Goal: Transaction & Acquisition: Purchase product/service

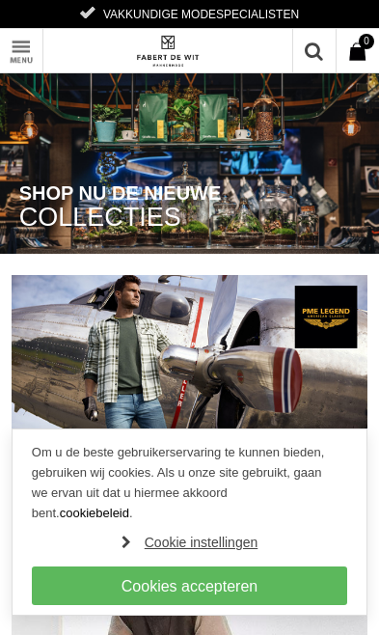
click at [19, 53] on link "Toon menu" at bounding box center [21, 50] width 43 height 43
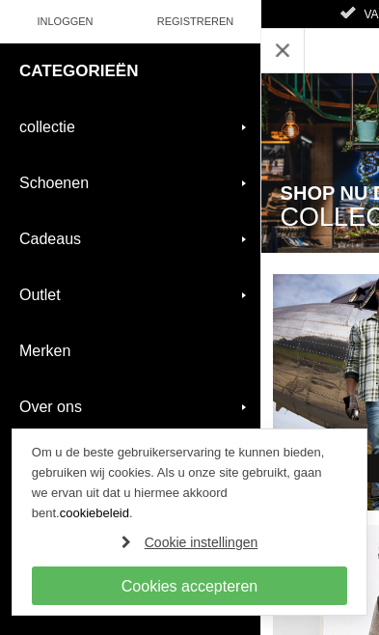
click at [150, 122] on link "collectie" at bounding box center [130, 126] width 261 height 55
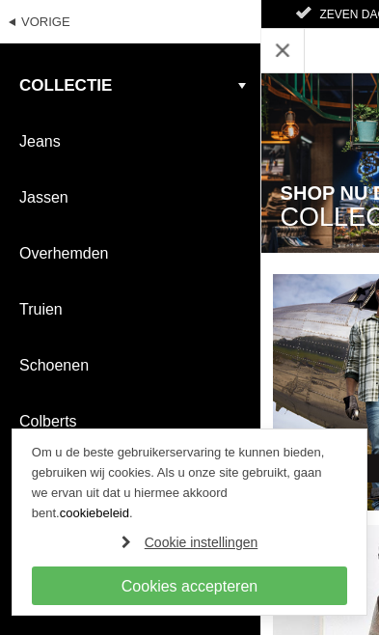
click at [59, 311] on link "Truien" at bounding box center [130, 309] width 261 height 55
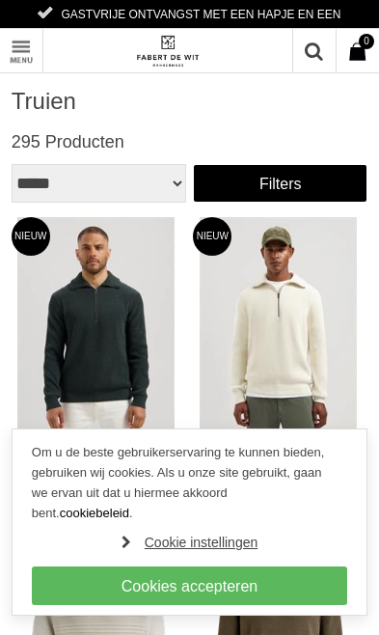
click at [314, 190] on link "Filters" at bounding box center [280, 183] width 175 height 39
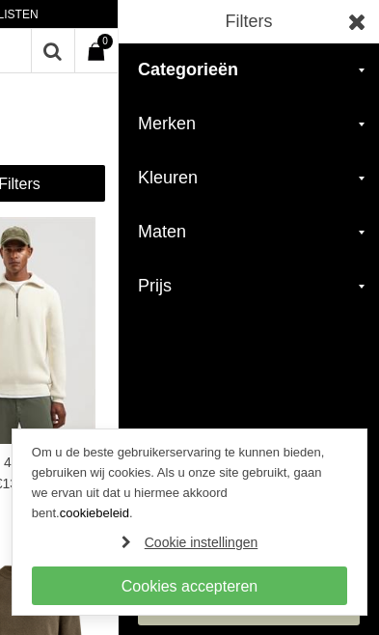
click at [173, 133] on h2 "Merken" at bounding box center [249, 124] width 261 height 54
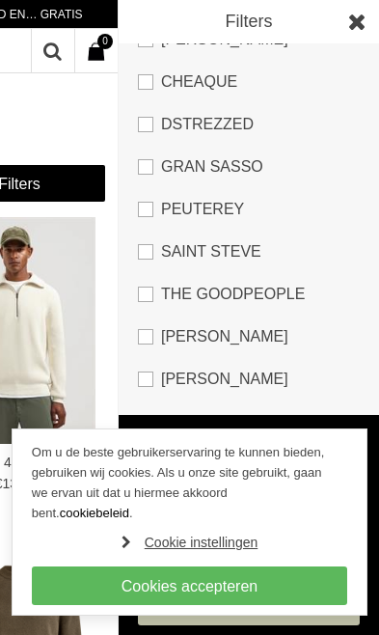
scroll to position [484, 0]
click at [149, 299] on link "The Goodpeople" at bounding box center [249, 294] width 222 height 42
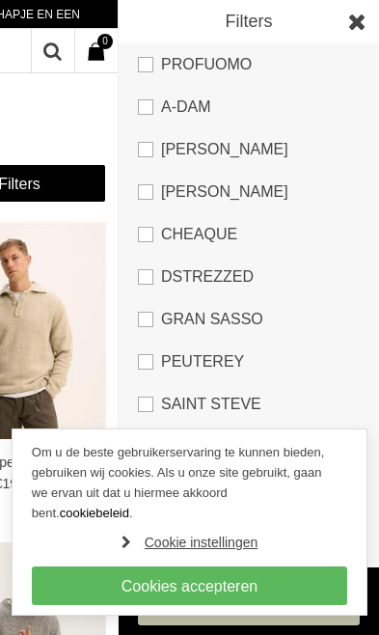
click at [213, 585] on link "Cookies accepteren" at bounding box center [190, 586] width 316 height 39
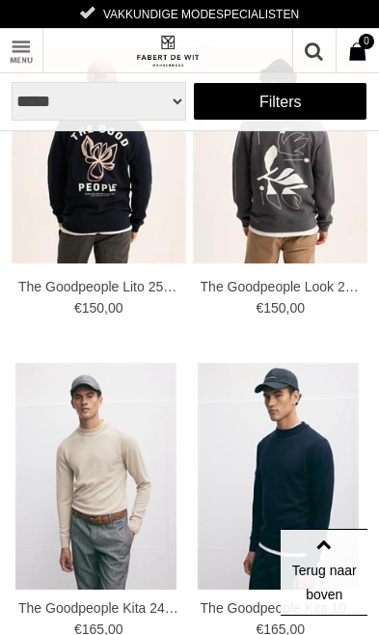
scroll to position [1075, 0]
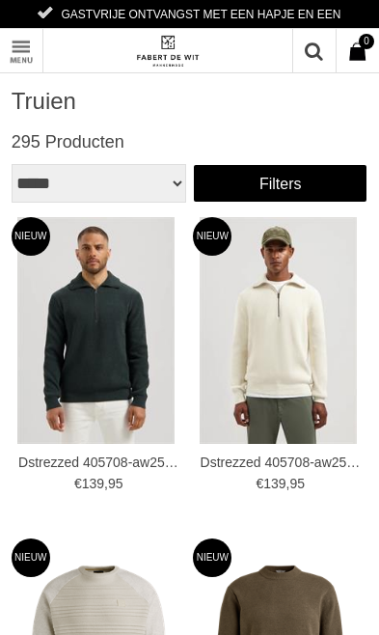
click at [306, 180] on link "Filters" at bounding box center [280, 183] width 175 height 39
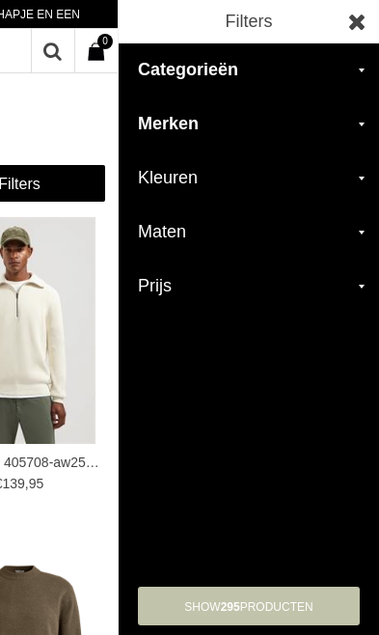
click at [178, 185] on h2 "Kleuren" at bounding box center [249, 179] width 261 height 54
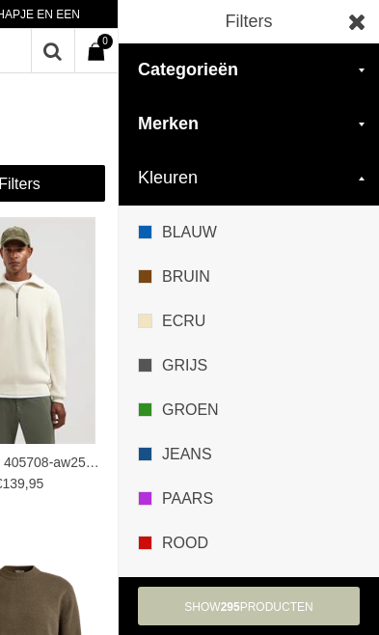
click at [207, 412] on link "GROEN" at bounding box center [249, 415] width 222 height 35
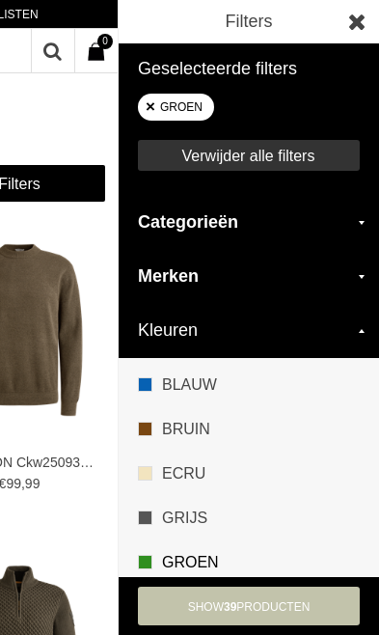
click at [290, 609] on span "show 39 Producten" at bounding box center [249, 607] width 123 height 14
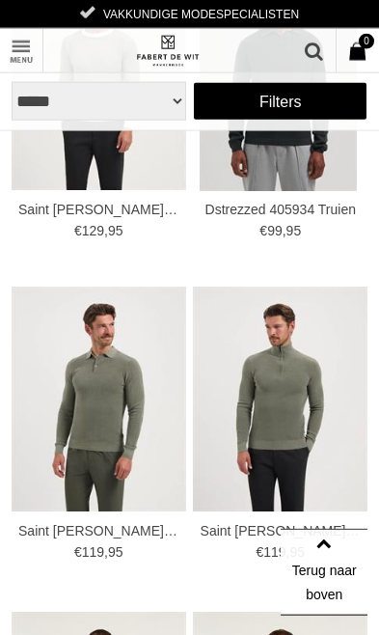
scroll to position [2184, 0]
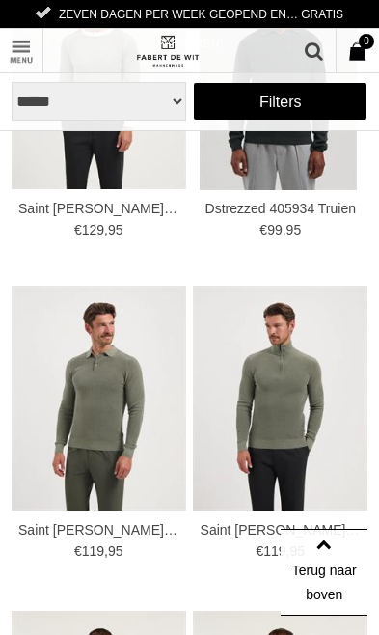
click at [0, 0] on img at bounding box center [0, 0] width 0 height 0
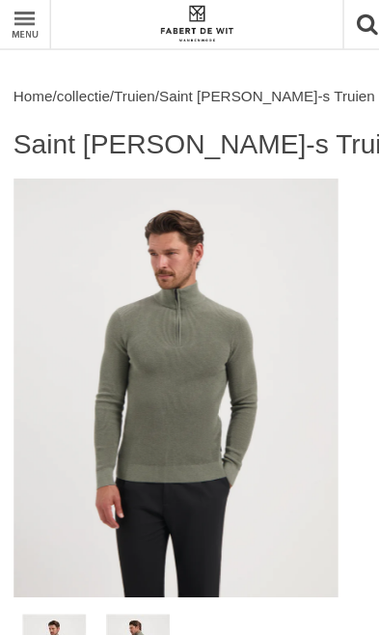
click at [178, 376] on img at bounding box center [150, 361] width 277 height 357
